Goal: Task Accomplishment & Management: Use online tool/utility

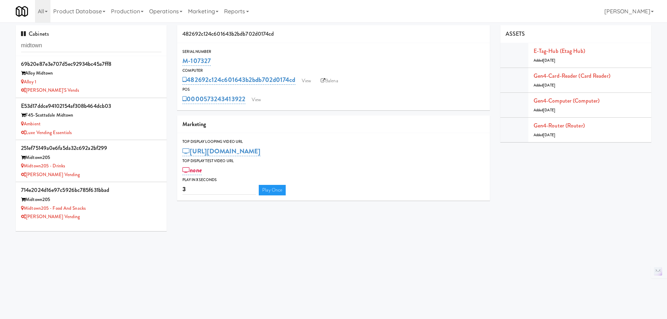
click at [56, 38] on div "Cabinets midtown" at bounding box center [91, 40] width 151 height 31
click at [54, 42] on input "midtown" at bounding box center [91, 45] width 140 height 13
paste input "M-150407"
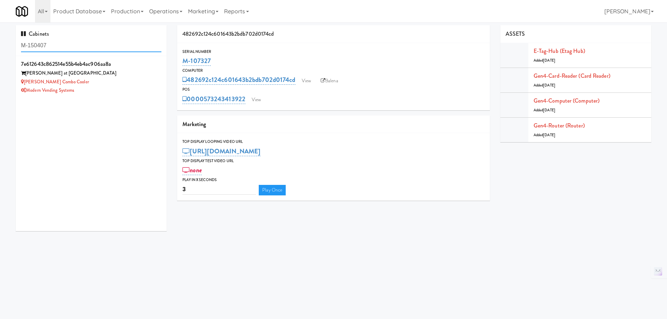
click at [83, 43] on input "M-150407" at bounding box center [91, 45] width 140 height 13
paste input "61293"
click at [71, 47] on input "M-161293" at bounding box center [91, 45] width 140 height 13
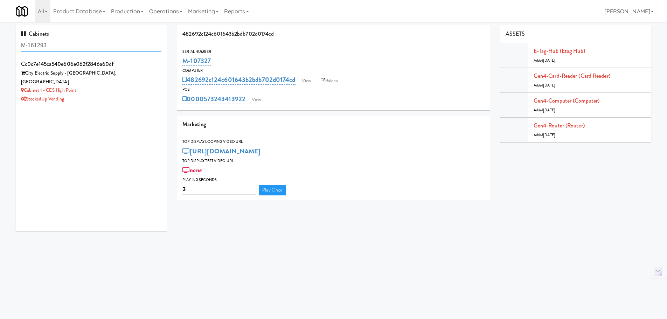
click at [71, 47] on input "M-161293" at bounding box center [91, 45] width 140 height 13
paste input "8"
click at [46, 48] on input "M-161298" at bounding box center [91, 45] width 140 height 13
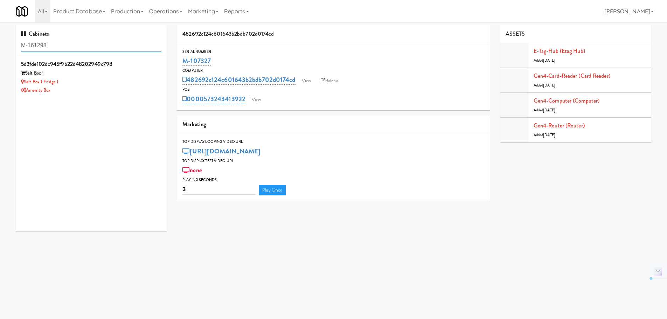
click at [46, 48] on input "M-161298" at bounding box center [91, 45] width 140 height 13
paste input "9"
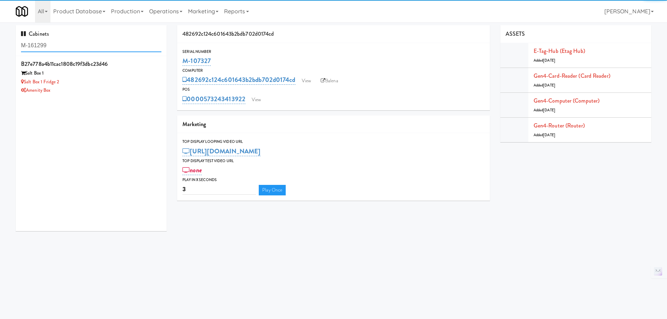
type input "M-161299"
click at [114, 86] on div "Salt Box 1 Fridge 2" at bounding box center [91, 82] width 140 height 9
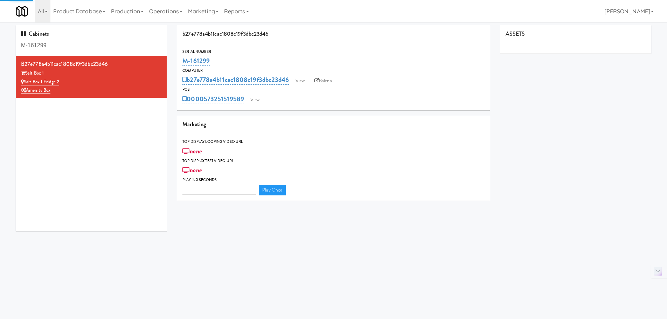
type input "3"
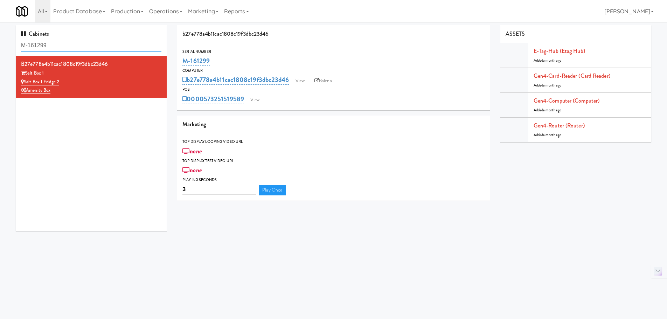
click at [71, 49] on input "M-161299" at bounding box center [91, 45] width 140 height 13
click at [70, 49] on input "M-161299" at bounding box center [91, 45] width 140 height 13
paste input "5370"
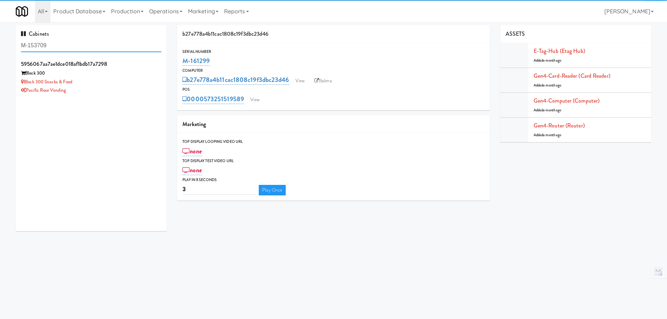
type input "M-153709"
click at [93, 83] on div "Block 300 Snacks & Food" at bounding box center [91, 82] width 140 height 9
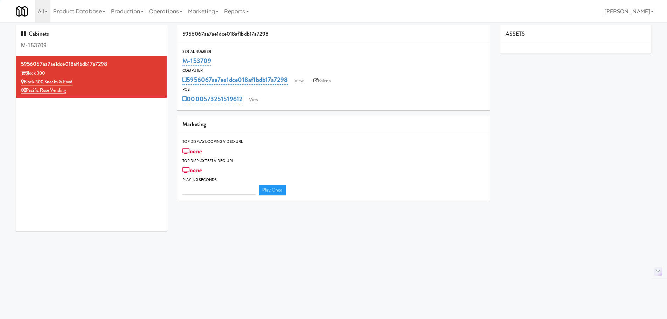
type input "3"
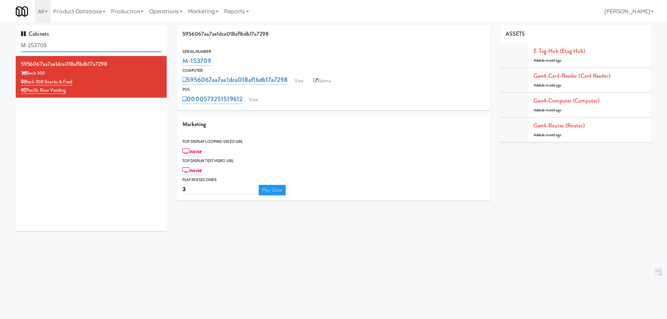
click at [51, 46] on input "M-153709" at bounding box center [91, 45] width 140 height 13
paste input "6618"
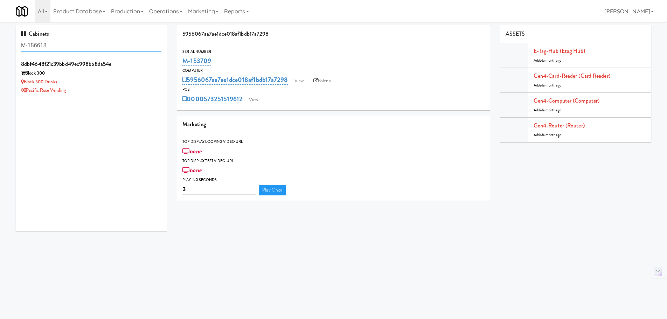
click at [59, 51] on input "M-156618" at bounding box center [91, 45] width 140 height 13
paste input "3707"
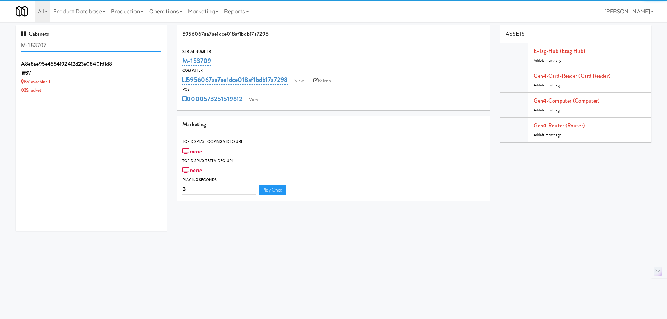
type input "M-153707"
click at [109, 89] on div "Snacket" at bounding box center [91, 90] width 140 height 9
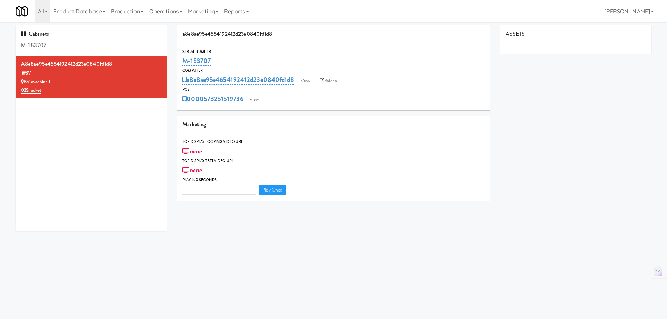
type input "3"
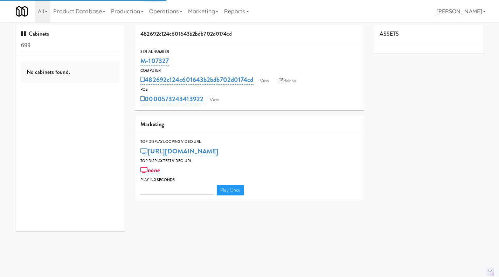
type input "3"
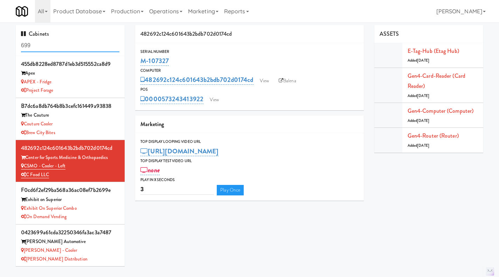
click at [68, 41] on input "699" at bounding box center [70, 45] width 98 height 13
paste input "M-150407"
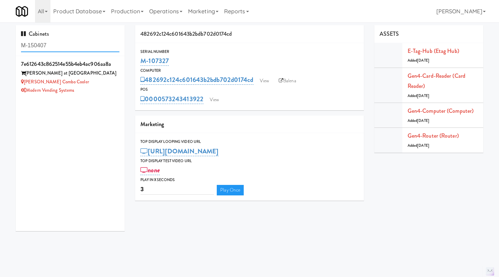
type input "M-150407"
drag, startPoint x: 86, startPoint y: 92, endPoint x: 25, endPoint y: 83, distance: 61.5
click at [25, 83] on div "7e612643c862514e55b4eb4ac906aa8a [PERSON_NAME] at [PERSON_NAME] Combo Cooler Mo…" at bounding box center [70, 77] width 98 height 36
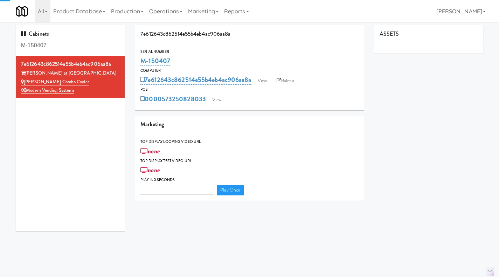
type input "3"
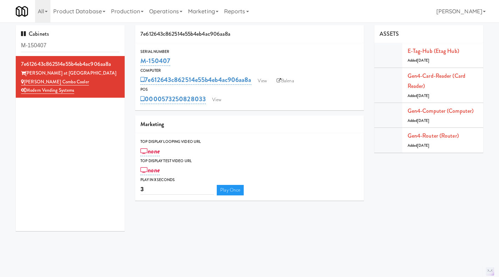
click at [79, 90] on div "Modern Vending Systems" at bounding box center [70, 90] width 98 height 9
drag, startPoint x: 65, startPoint y: 89, endPoint x: 26, endPoint y: 74, distance: 42.0
click at [26, 74] on div "7e612643c862514e55b4eb4ac906aa8a [PERSON_NAME] at [PERSON_NAME] Combo Cooler Mo…" at bounding box center [70, 77] width 98 height 36
copy div "[PERSON_NAME] at [PERSON_NAME] Combo Cooler Modern Vending Systems"
click at [51, 45] on input "M-150407" at bounding box center [70, 45] width 98 height 13
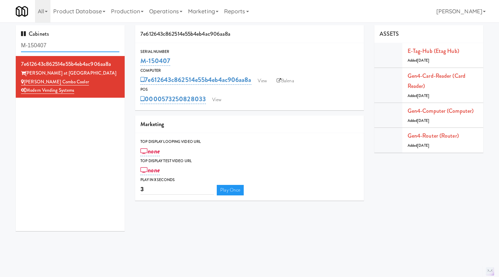
click at [51, 45] on input "M-150407" at bounding box center [70, 45] width 98 height 13
paste input "61293"
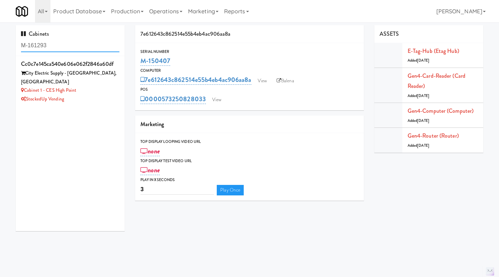
type input "M-161293"
drag, startPoint x: 90, startPoint y: 84, endPoint x: 26, endPoint y: 81, distance: 64.5
click at [26, 86] on div "Cabinet 1 - CES High Point" at bounding box center [70, 90] width 98 height 9
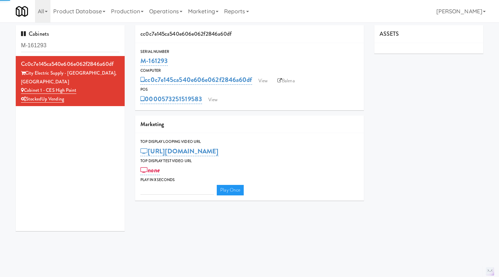
type input "3"
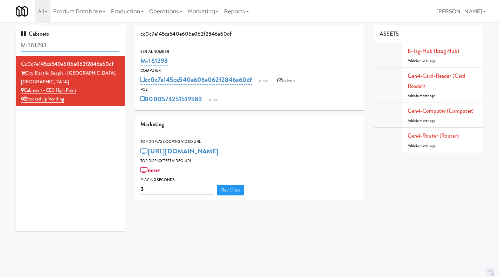
click at [49, 42] on input "M-161293" at bounding box center [70, 45] width 98 height 13
paste input "Cabinet 1 - CES High Point"
drag, startPoint x: 99, startPoint y: 46, endPoint x: 13, endPoint y: 48, distance: 85.4
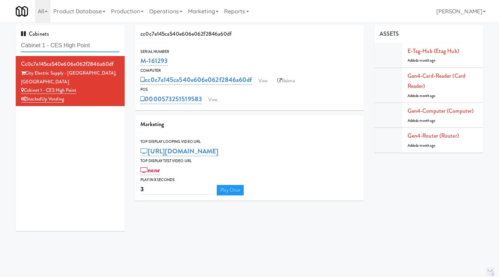
click at [13, 48] on div "Cabinets Cabinet 1 - CES High Point cc0c7e145ca540e606e062f2846a60df City Elect…" at bounding box center [70, 130] width 119 height 211
type input "City Electric"
drag, startPoint x: 73, startPoint y: 89, endPoint x: 27, endPoint y: 75, distance: 47.6
click at [27, 75] on div "cc0c7e145ca540e606e062f2846a60df City Electric Supply - [GEOGRAPHIC_DATA] Cabin…" at bounding box center [70, 81] width 98 height 45
copy div "City Electric Supply - [GEOGRAPHIC_DATA], [GEOGRAPHIC_DATA] Cabinet 1 - CES Hig…"
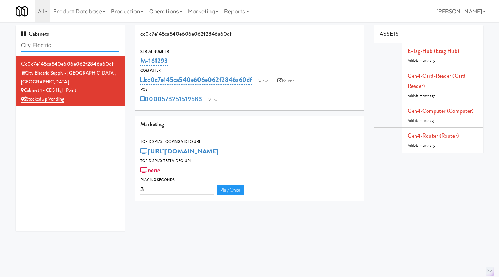
click at [41, 40] on input "City Electric" at bounding box center [70, 45] width 98 height 13
paste input "M-161299"
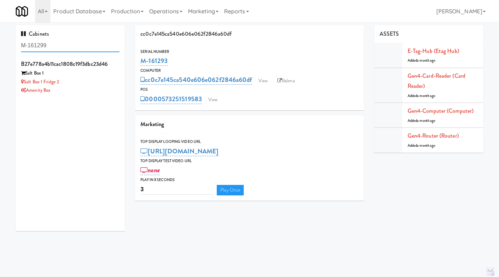
type input "M-161299"
drag, startPoint x: 60, startPoint y: 91, endPoint x: 28, endPoint y: 93, distance: 31.2
click at [28, 93] on div "Amenity Box" at bounding box center [70, 90] width 98 height 9
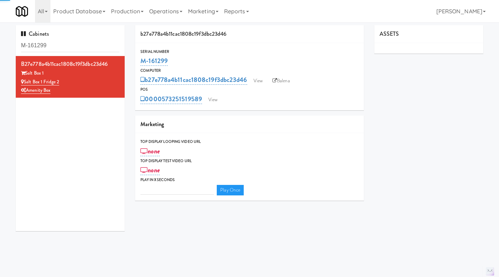
type input "3"
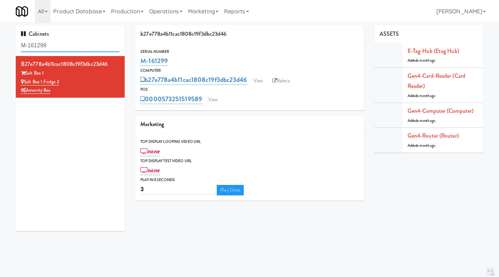
drag, startPoint x: 57, startPoint y: 45, endPoint x: 6, endPoint y: 49, distance: 51.7
click at [13, 47] on div "Cabinets M-161299 b27e778a4b11cac1808c19f3dbc23d46 Salt Box 1 Salt Box 1 Fridge…" at bounding box center [70, 130] width 119 height 211
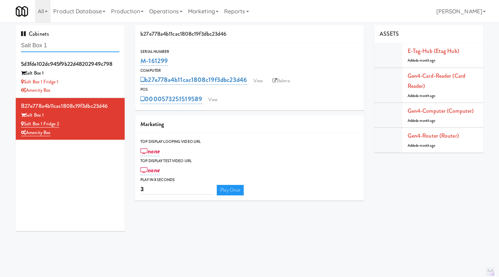
type input "Salt Box 1"
click at [83, 84] on div "Salt Box 1 Fridge 1" at bounding box center [70, 82] width 98 height 9
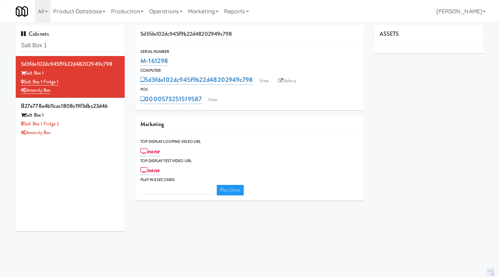
type input "3"
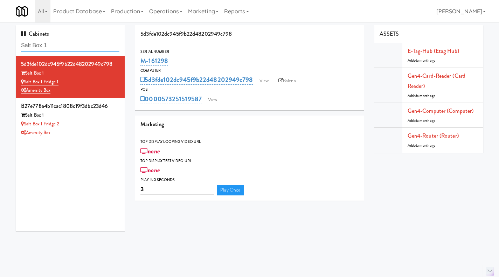
click at [71, 39] on input "Salt Box 1" at bounding box center [70, 45] width 98 height 13
paste input "M-152454"
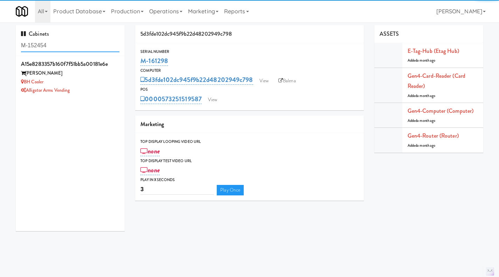
type input "M-152454"
click at [103, 80] on div "BH Cooler" at bounding box center [70, 82] width 98 height 9
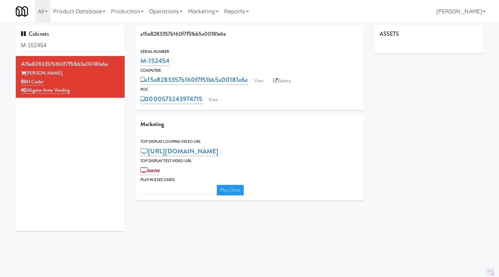
type input "3"
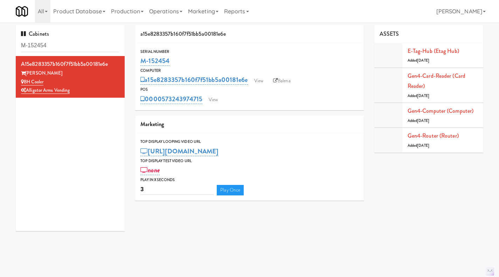
drag, startPoint x: 85, startPoint y: 92, endPoint x: 27, endPoint y: 73, distance: 60.7
click at [27, 73] on div "a15e8283357b160f7f51bb5a00181e6e [PERSON_NAME] BH Cooler Alligator Arms Vending" at bounding box center [70, 77] width 98 height 36
copy div "[PERSON_NAME] BH Cooler Alligator Arms Vending"
click at [65, 42] on input "M-152454" at bounding box center [70, 45] width 98 height 13
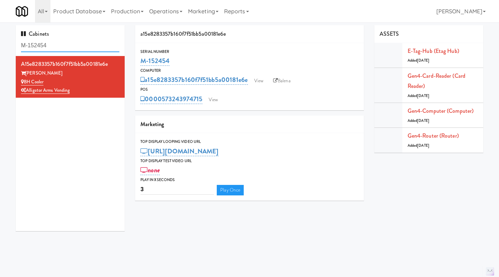
click at [65, 42] on input "M-152454" at bounding box center [70, 45] width 98 height 13
click at [57, 41] on input "broadstone b" at bounding box center [70, 45] width 98 height 13
paste input "M-153709"
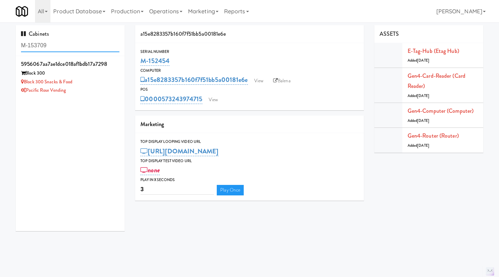
type input "M-153709"
drag, startPoint x: 69, startPoint y: 73, endPoint x: 28, endPoint y: 74, distance: 41.0
click at [28, 74] on div "Block 300" at bounding box center [70, 73] width 98 height 9
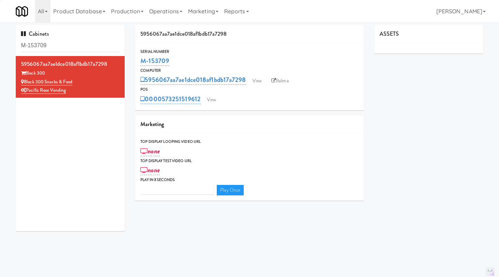
type input "3"
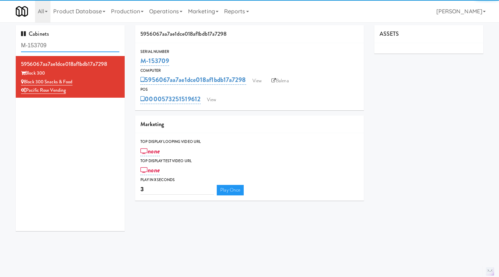
click at [43, 41] on input "M-153709" at bounding box center [70, 45] width 98 height 13
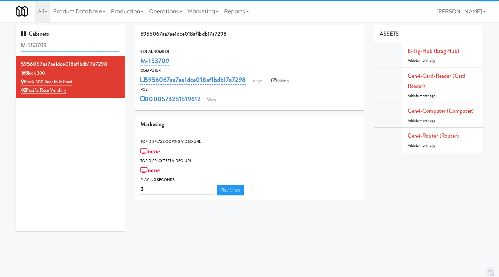
click at [43, 41] on input "M-153709" at bounding box center [70, 45] width 98 height 13
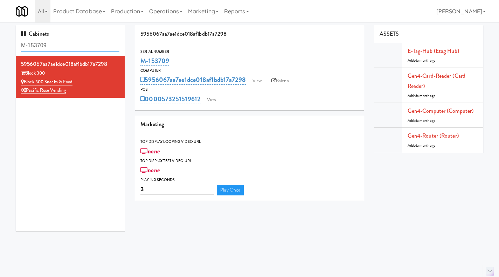
paste input "Block 300"
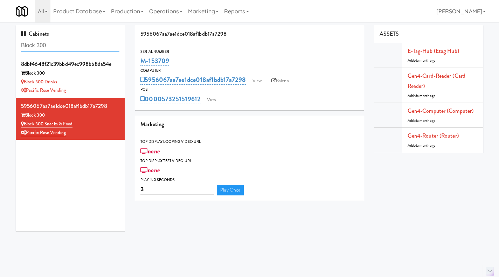
type input "Block 300"
drag, startPoint x: 63, startPoint y: 131, endPoint x: 32, endPoint y: 120, distance: 33.1
click at [27, 119] on div "5956067aa7ae1dce018af1bdb17a7298 Block 300 Block 300 Snacks & Food Pacific Rose…" at bounding box center [70, 119] width 98 height 36
copy div "Block 300 Block 300 Snacks & Food Pacific Rose Vending"
click at [48, 54] on div "Cabinets Block 300" at bounding box center [70, 40] width 109 height 31
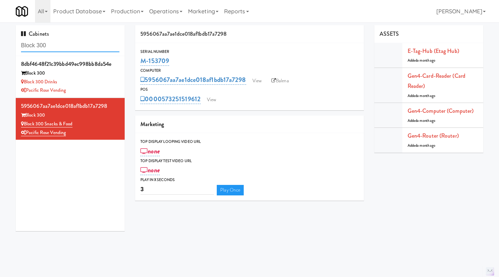
click at [46, 43] on input "Block 300" at bounding box center [70, 45] width 98 height 13
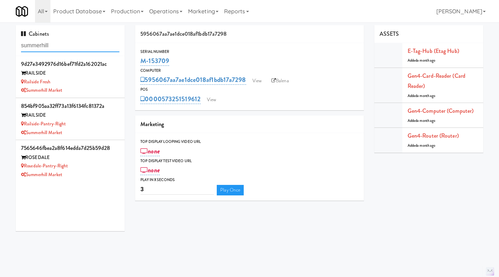
type input "summerhill"
